Goal: Task Accomplishment & Management: Manage account settings

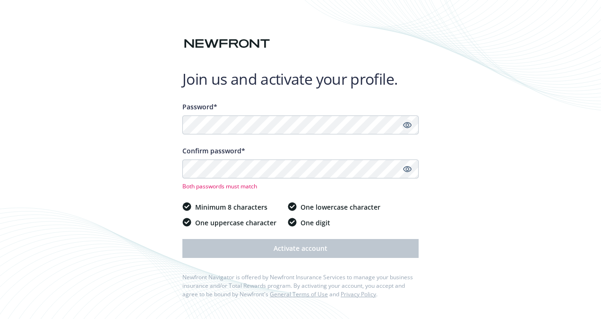
click at [407, 123] on icon "Show password" at bounding box center [407, 125] width 9 height 9
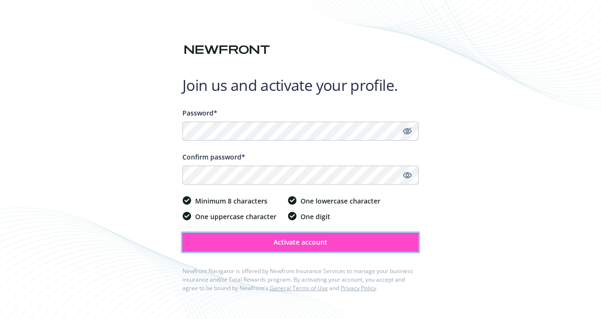
click at [319, 243] on span "Activate account" at bounding box center [301, 241] width 54 height 9
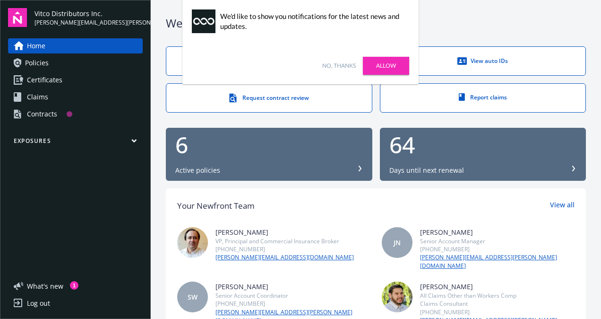
click at [400, 64] on link "Allow" at bounding box center [386, 66] width 46 height 18
